Goal: Transaction & Acquisition: Book appointment/travel/reservation

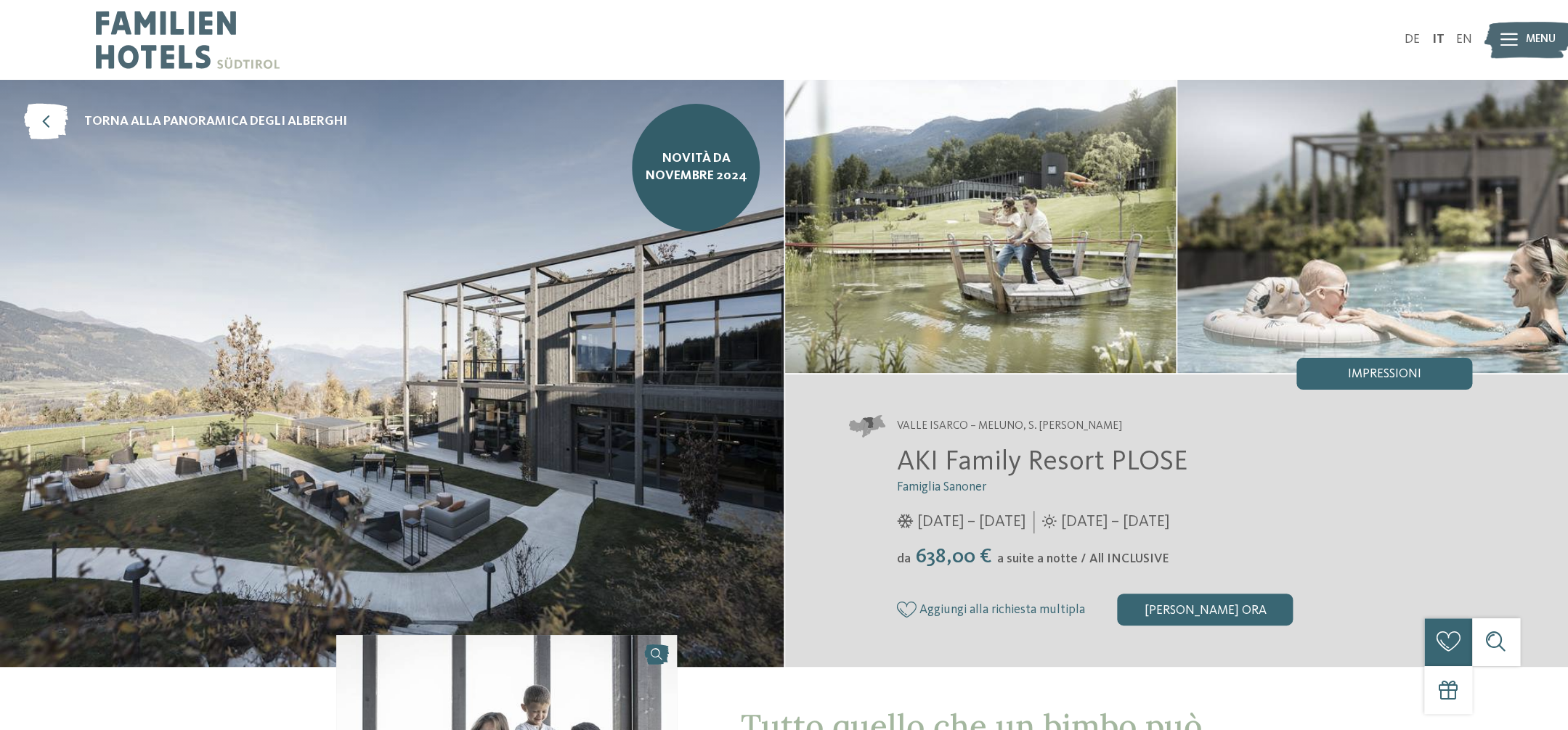
click at [1525, 36] on img at bounding box center [1527, 40] width 88 height 44
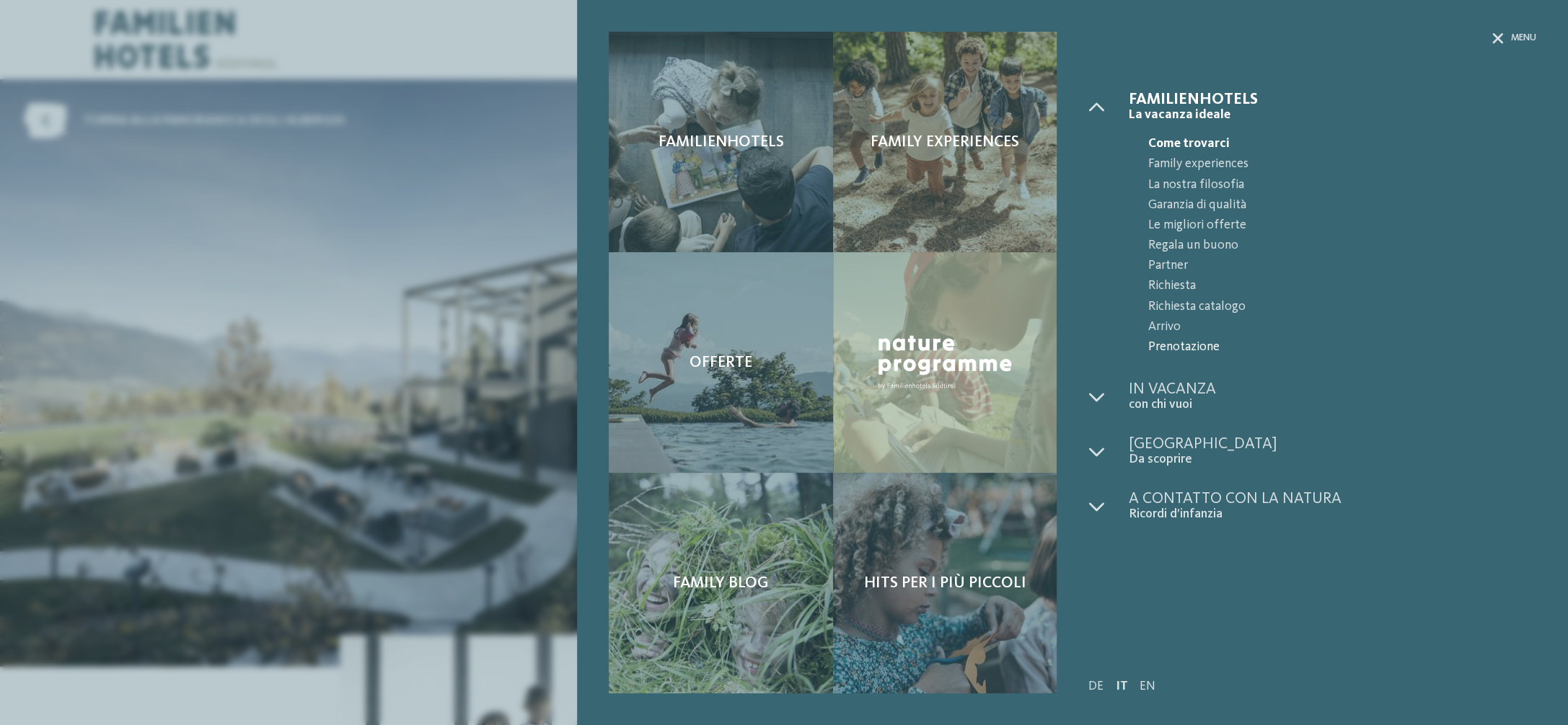
click at [1175, 352] on span "Prenotazione" at bounding box center [1342, 347] width 388 height 20
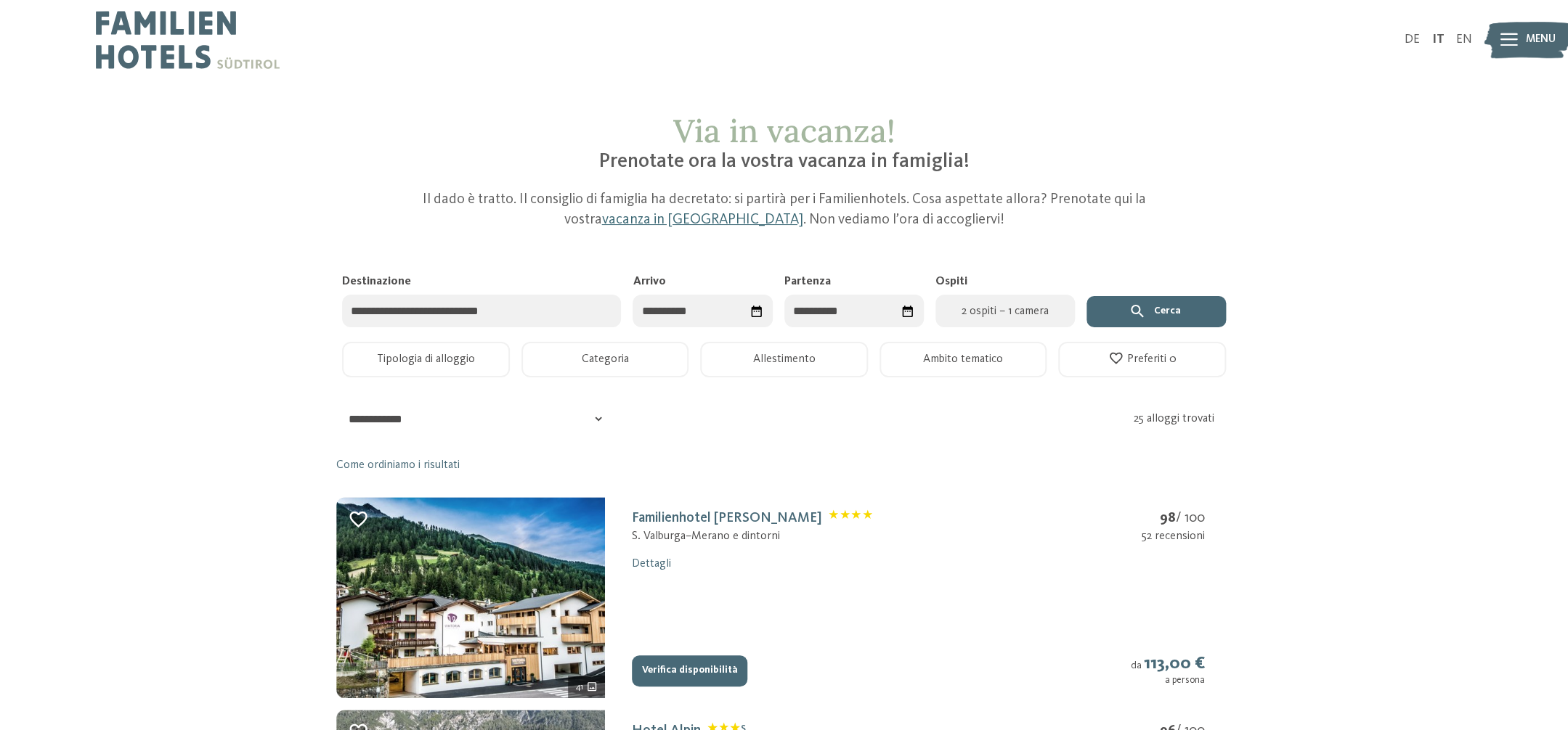
click at [556, 306] on input "Destinazione" at bounding box center [482, 311] width 279 height 33
